Goal: Task Accomplishment & Management: Manage account settings

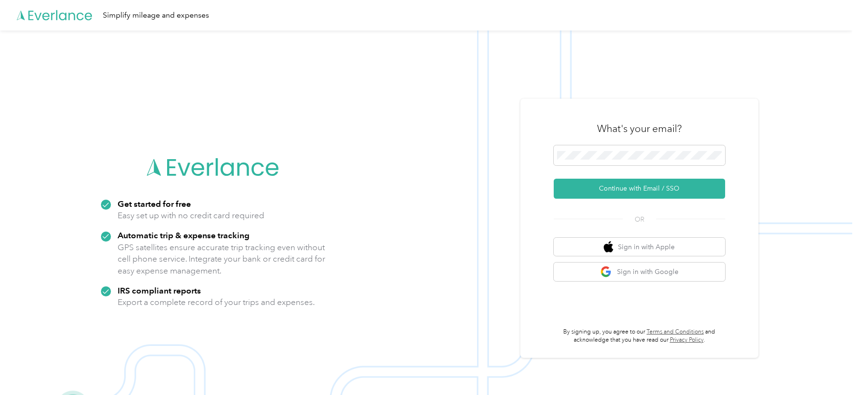
click at [587, 118] on div "What's your email?" at bounding box center [639, 128] width 171 height 33
click at [586, 183] on button "Continue with Email / SSO" at bounding box center [639, 189] width 171 height 20
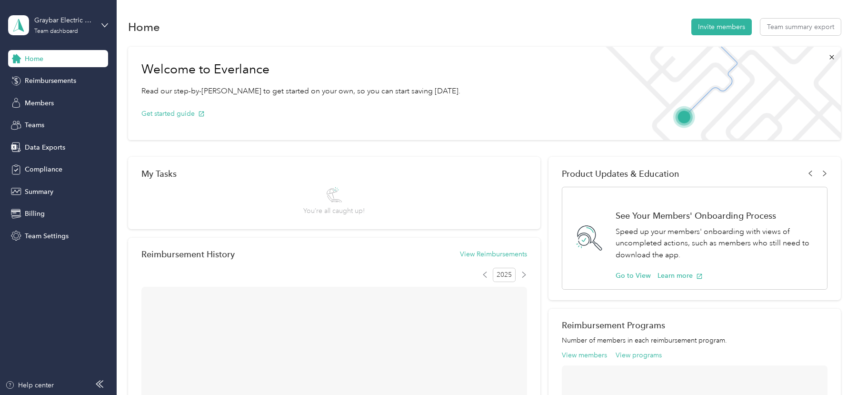
click at [34, 126] on span "Teams" at bounding box center [35, 125] width 20 height 10
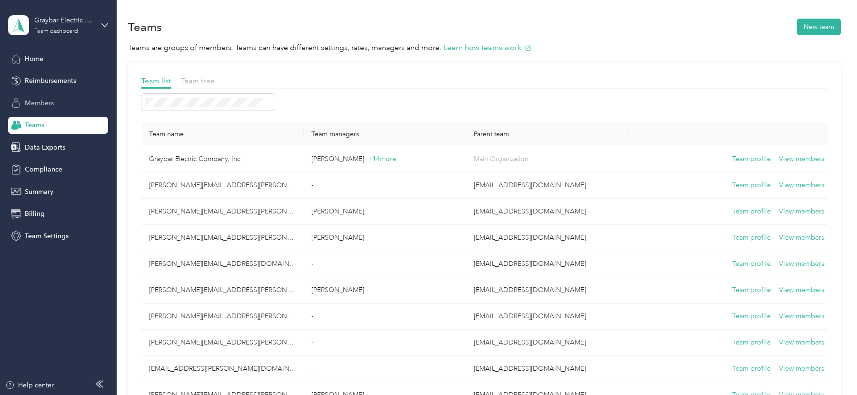
click at [43, 105] on span "Members" at bounding box center [39, 103] width 29 height 10
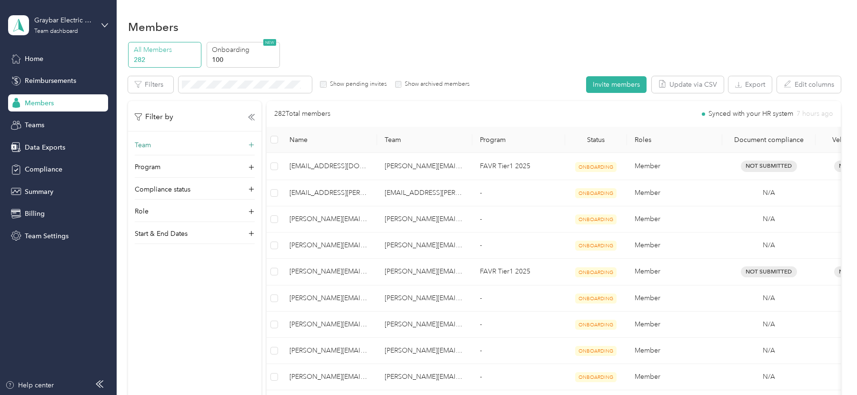
click at [170, 151] on div "Team" at bounding box center [195, 147] width 120 height 15
click at [176, 167] on span at bounding box center [195, 163] width 120 height 17
click at [183, 183] on div "[EMAIL_ADDRESS][PERSON_NAME][DOMAIN_NAME] [PERSON_NAME]" at bounding box center [194, 196] width 107 height 42
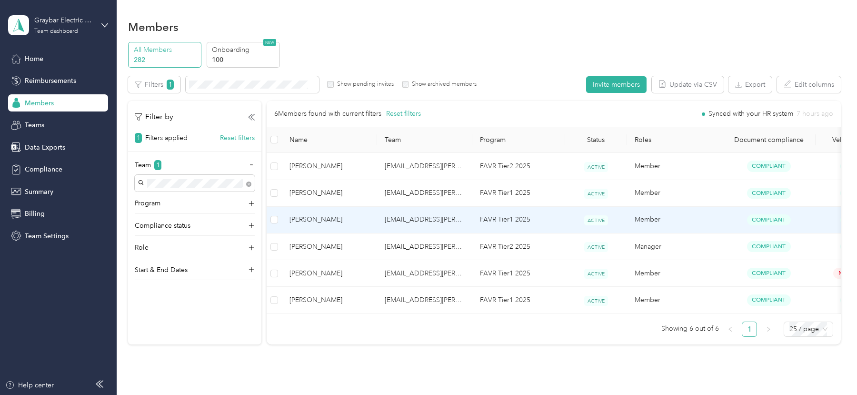
click at [383, 215] on td "[EMAIL_ADDRESS][PERSON_NAME][DOMAIN_NAME]" at bounding box center [424, 220] width 95 height 27
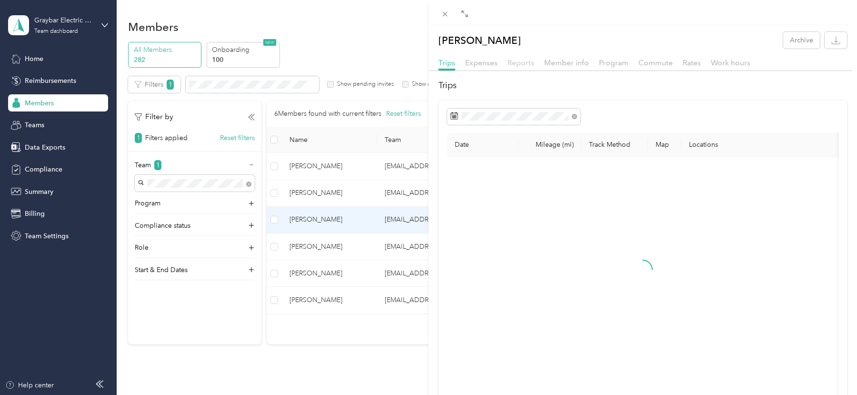
click at [520, 64] on span "Reports" at bounding box center [521, 62] width 27 height 9
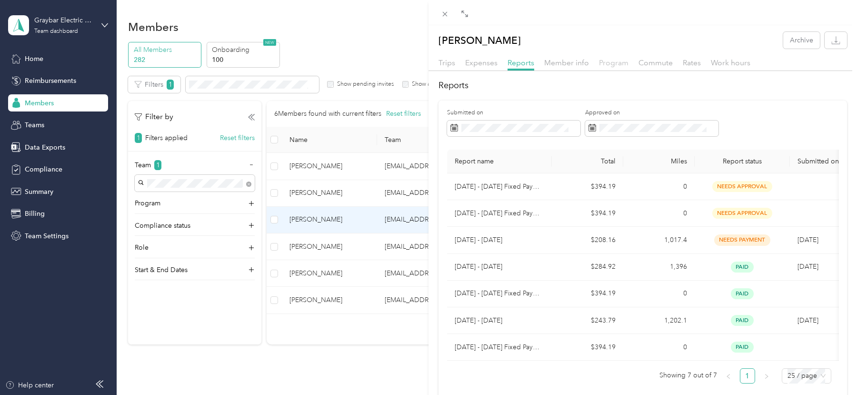
click at [615, 60] on span "Program" at bounding box center [614, 62] width 30 height 9
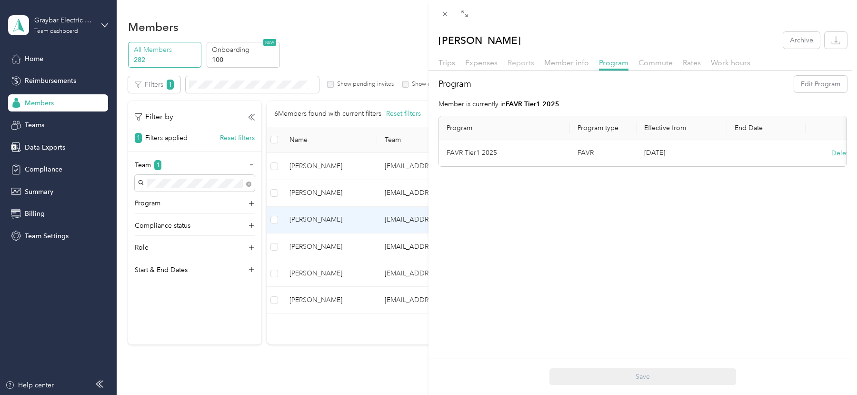
click at [524, 65] on span "Reports" at bounding box center [521, 62] width 27 height 9
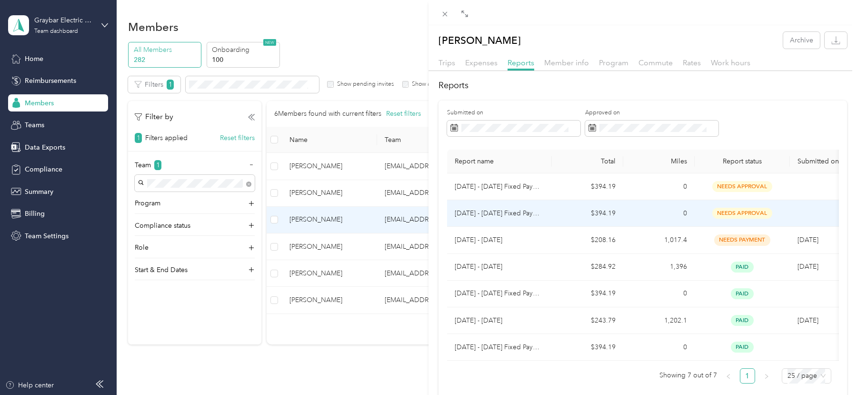
click at [519, 218] on td "[DATE] - [DATE] Fixed Payment" at bounding box center [499, 213] width 105 height 27
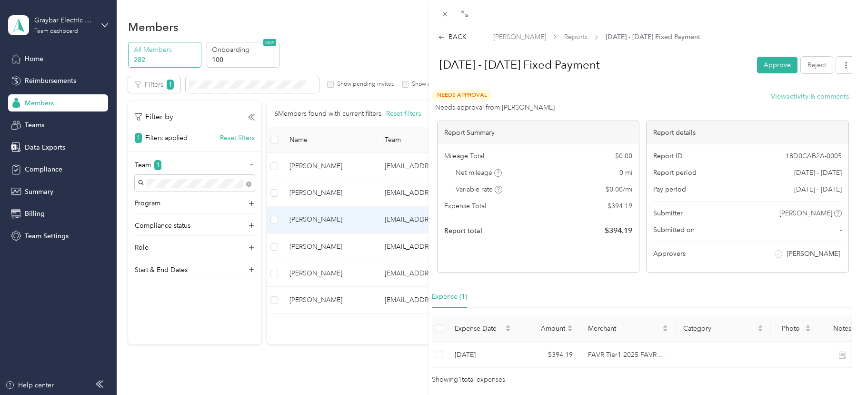
click at [799, 93] on button "View activity & comments" at bounding box center [810, 96] width 78 height 10
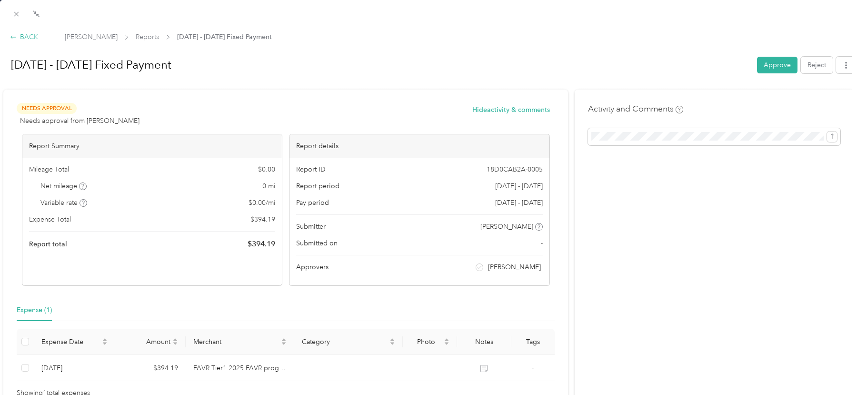
click at [12, 34] on icon at bounding box center [13, 37] width 7 height 7
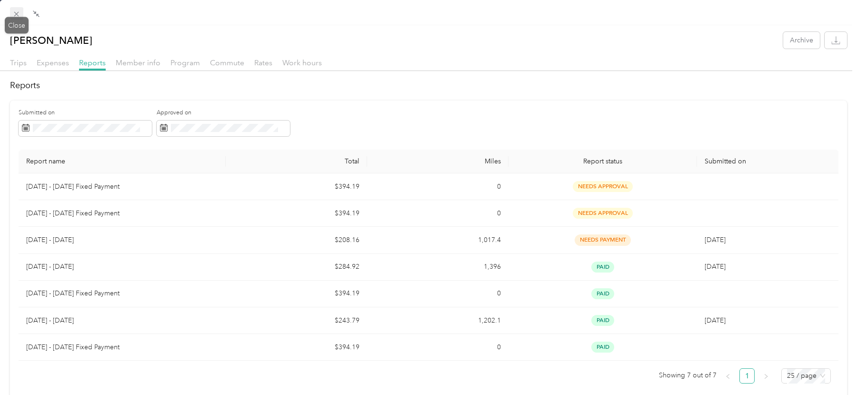
click at [14, 16] on icon at bounding box center [16, 14] width 8 height 8
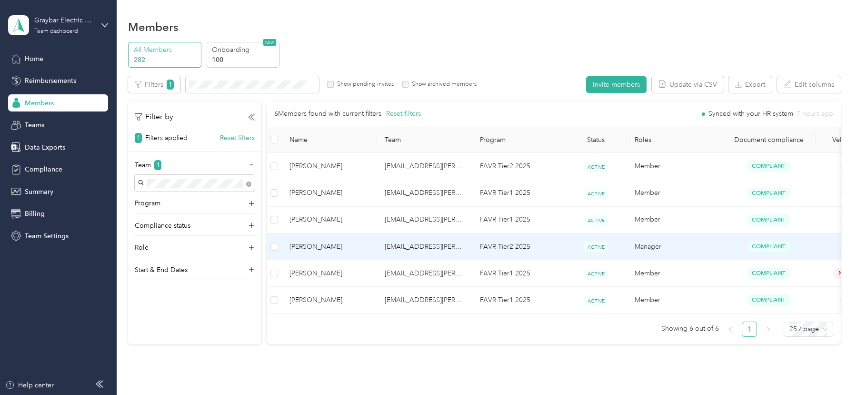
click at [339, 253] on td "[PERSON_NAME]" at bounding box center [329, 246] width 95 height 27
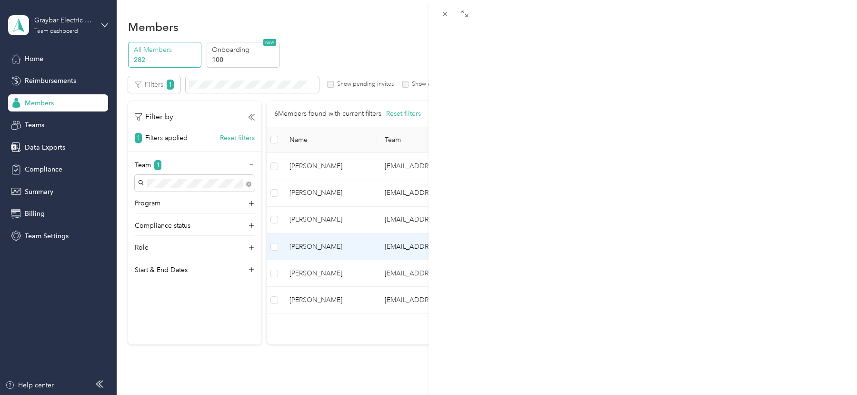
click at [580, 61] on span "Member info" at bounding box center [566, 62] width 45 height 9
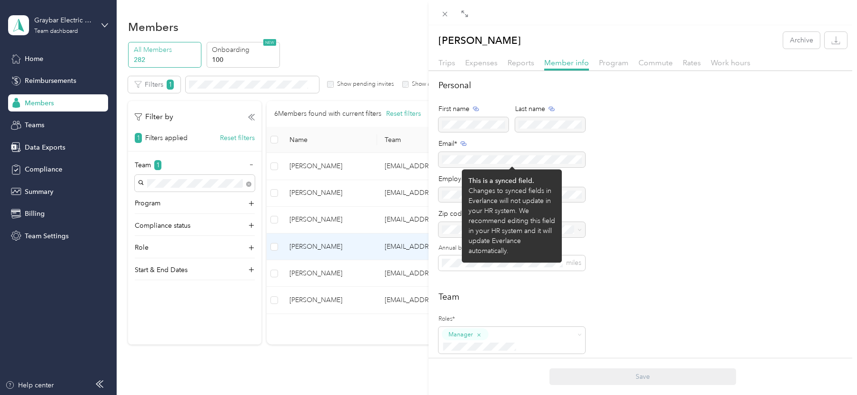
click at [471, 161] on div at bounding box center [512, 159] width 147 height 15
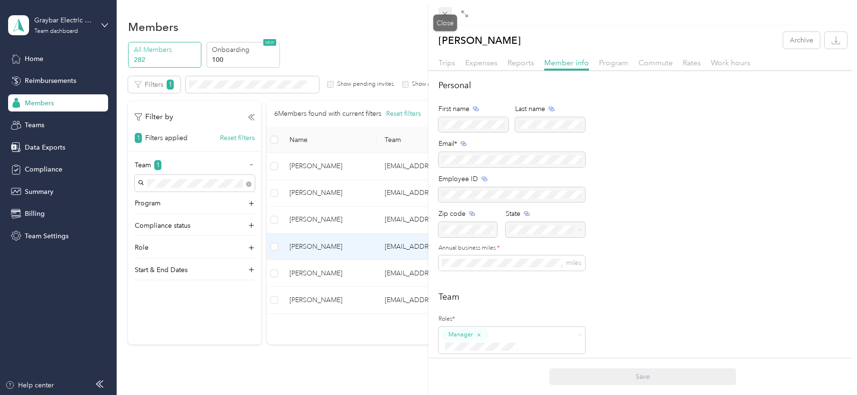
click at [445, 15] on icon at bounding box center [445, 14] width 8 height 8
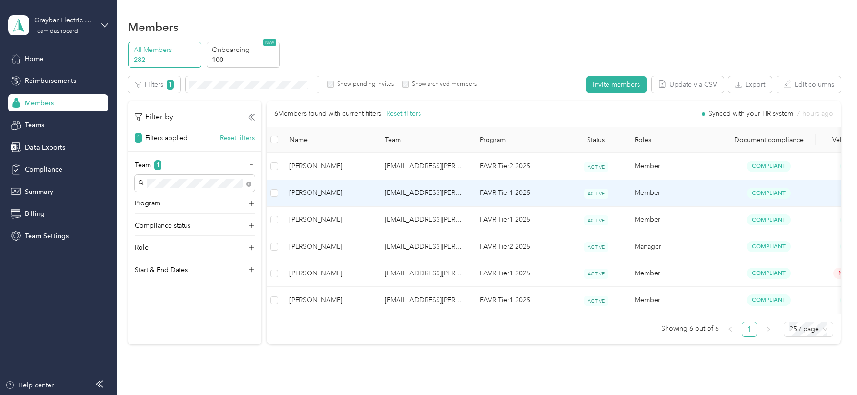
click at [437, 196] on td "[EMAIL_ADDRESS][PERSON_NAME][DOMAIN_NAME]" at bounding box center [424, 193] width 95 height 27
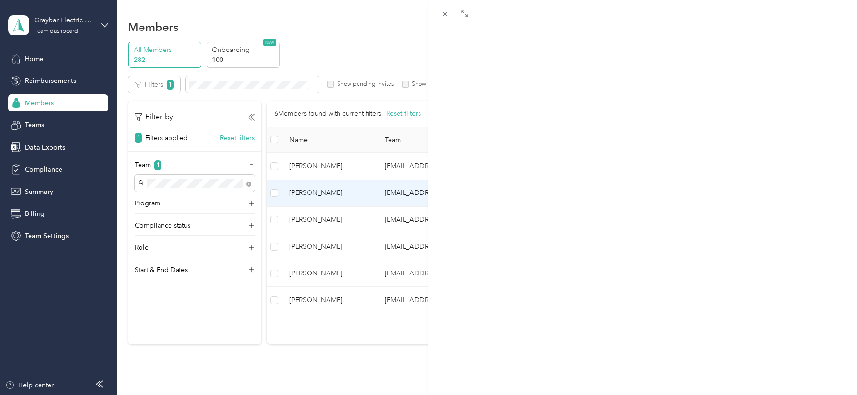
click at [517, 58] on span "Reports" at bounding box center [521, 62] width 27 height 9
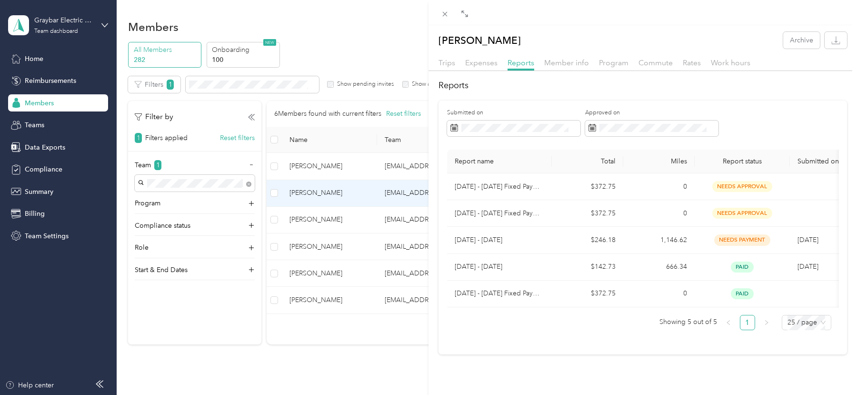
click at [49, 232] on div "[PERSON_NAME] Archive Trips Expenses Reports Member info Program Commute Rates …" at bounding box center [428, 197] width 857 height 395
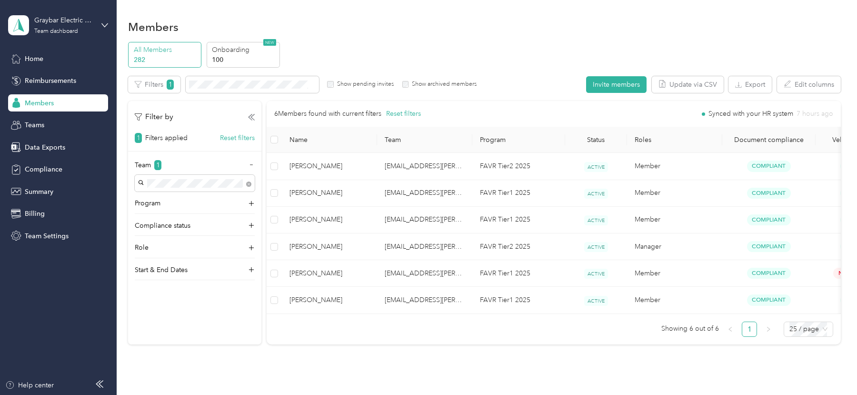
click at [49, 232] on div at bounding box center [428, 197] width 857 height 395
click at [49, 232] on span "Team Settings" at bounding box center [47, 236] width 44 height 10
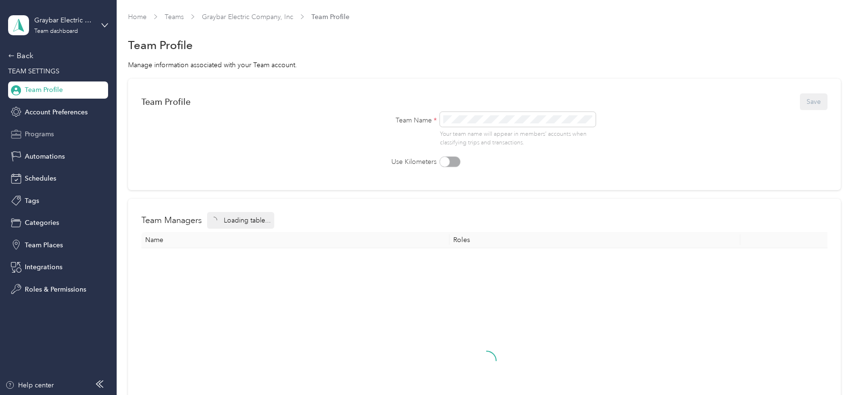
click at [50, 129] on div "Programs" at bounding box center [58, 134] width 100 height 17
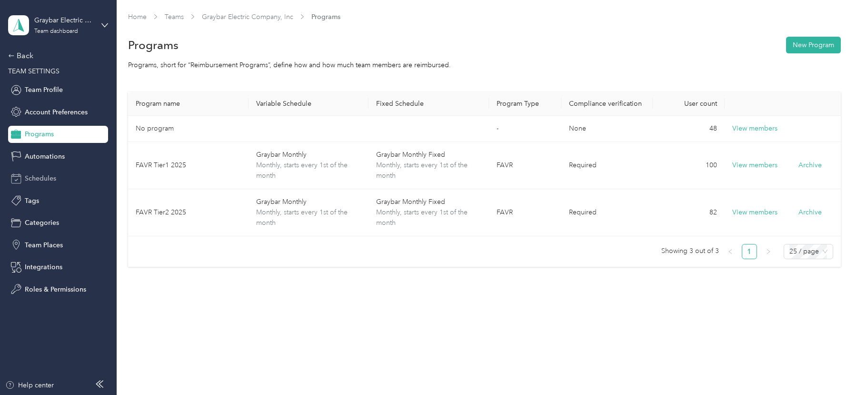
click at [52, 175] on span "Schedules" at bounding box center [40, 178] width 31 height 10
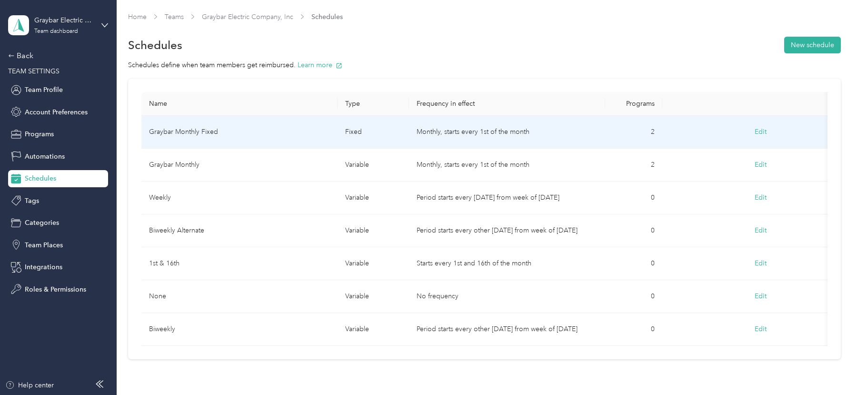
click at [249, 134] on td "Graybar Monthly Fixed" at bounding box center [239, 132] width 196 height 33
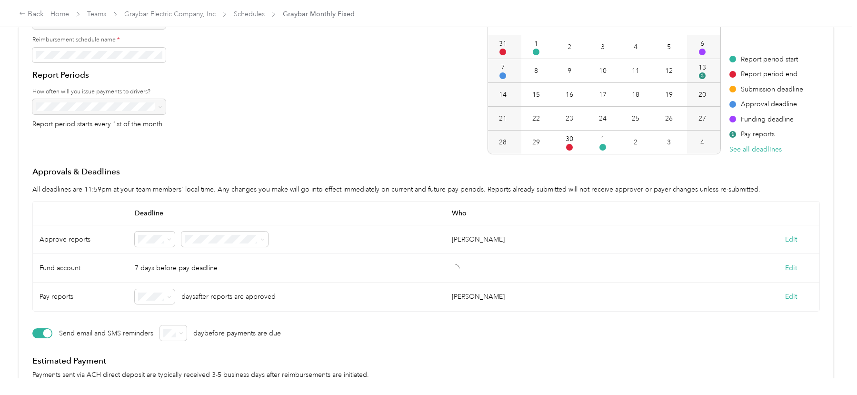
scroll to position [114, 0]
